Goal: Information Seeking & Learning: Learn about a topic

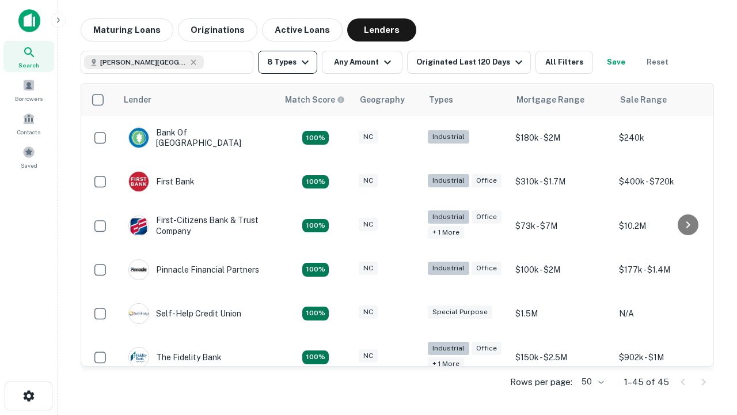
click at [287, 62] on button "8 Types" at bounding box center [287, 62] width 59 height 23
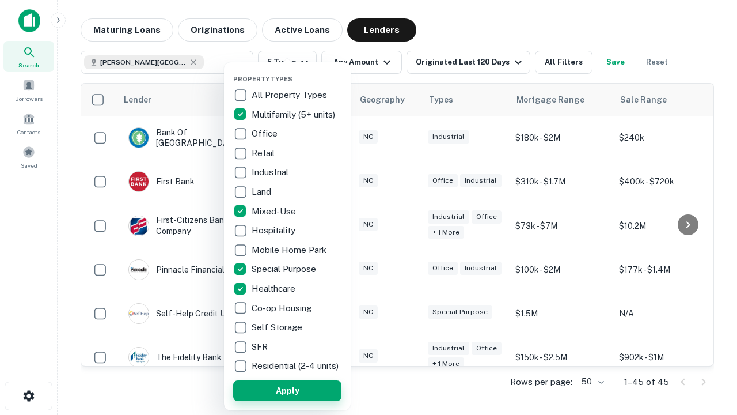
click at [287, 390] on button "Apply" at bounding box center [287, 390] width 108 height 21
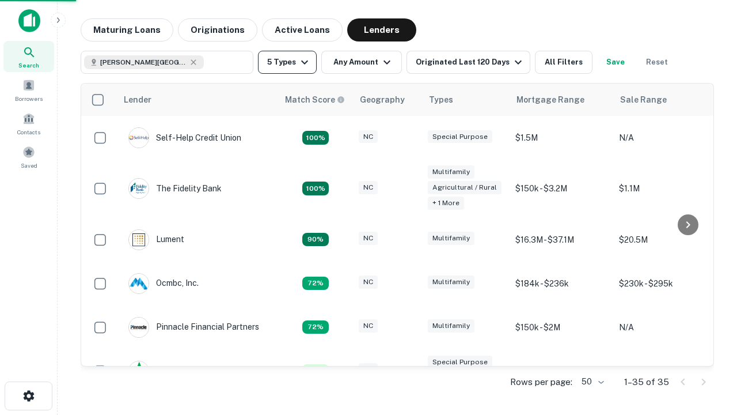
click at [287, 62] on button "5 Types" at bounding box center [287, 62] width 59 height 23
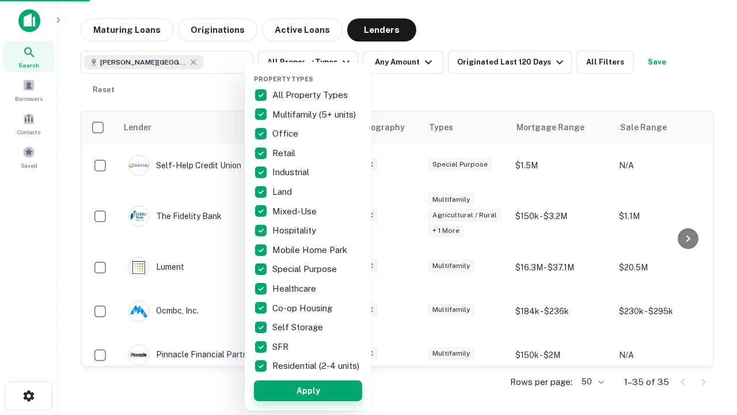
click at [308, 390] on button "Apply" at bounding box center [308, 390] width 108 height 21
